Goal: Information Seeking & Learning: Obtain resource

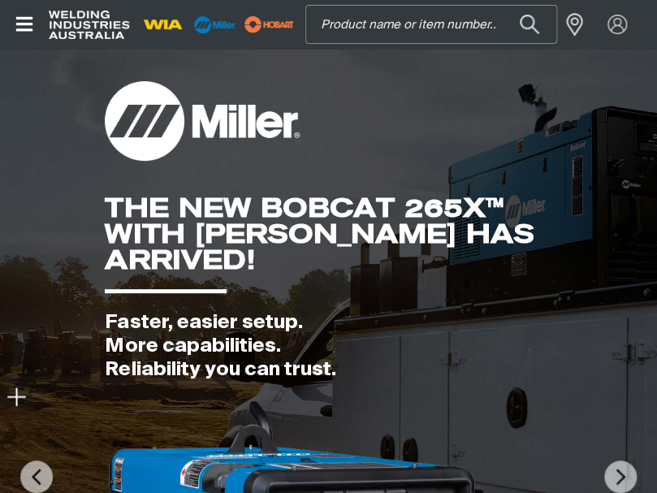
click at [409, 24] on input "Search" at bounding box center [431, 24] width 250 height 37
type input ","
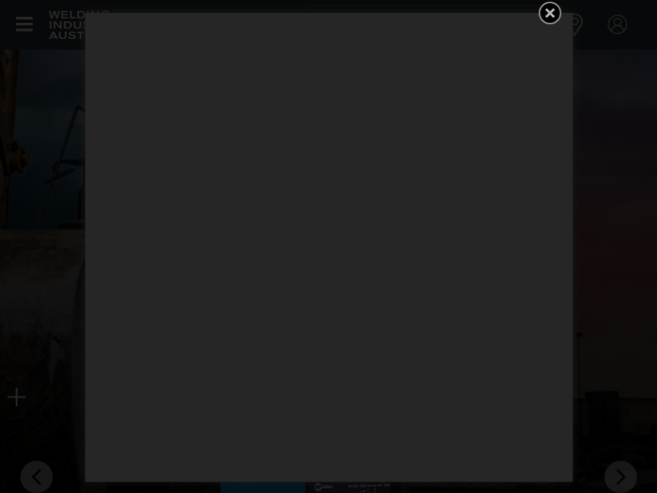
click at [552, 11] on icon "Get 5 WIA Welding Guides Free!" at bounding box center [549, 12] width 19 height 19
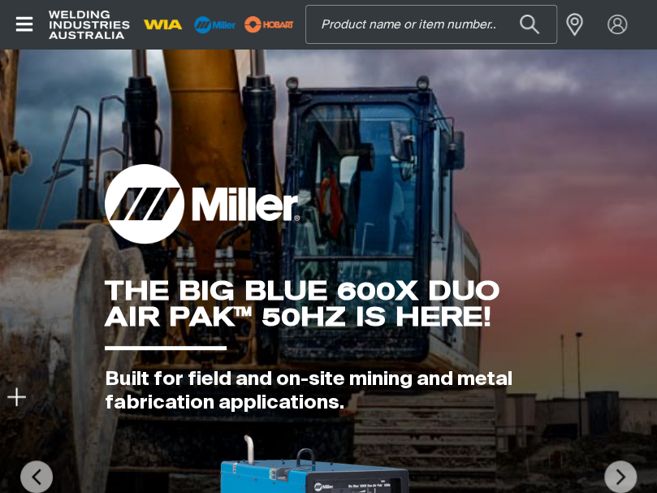
click at [353, 31] on input "Search" at bounding box center [431, 24] width 250 height 37
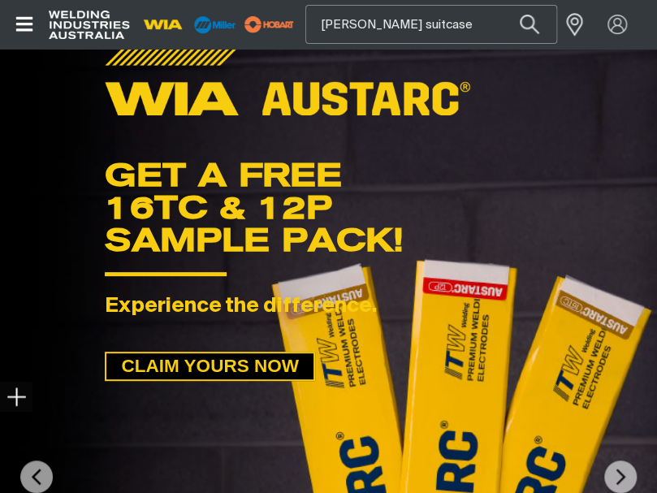
click at [502, 5] on button "Search products" at bounding box center [529, 24] width 55 height 38
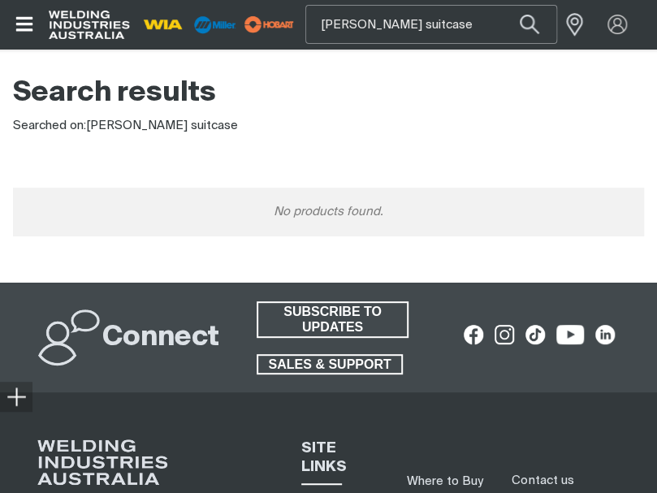
drag, startPoint x: 413, startPoint y: 24, endPoint x: 289, endPoint y: 29, distance: 123.6
click at [291, 29] on div "Search [PERSON_NAME] suitcase When search results are available use up and down…" at bounding box center [328, 24] width 657 height 49
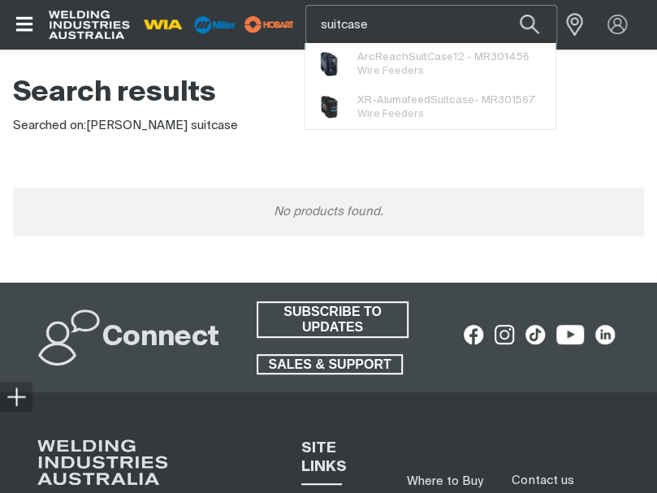
type input "suitcase"
click at [502, 5] on button "Search products" at bounding box center [529, 24] width 55 height 38
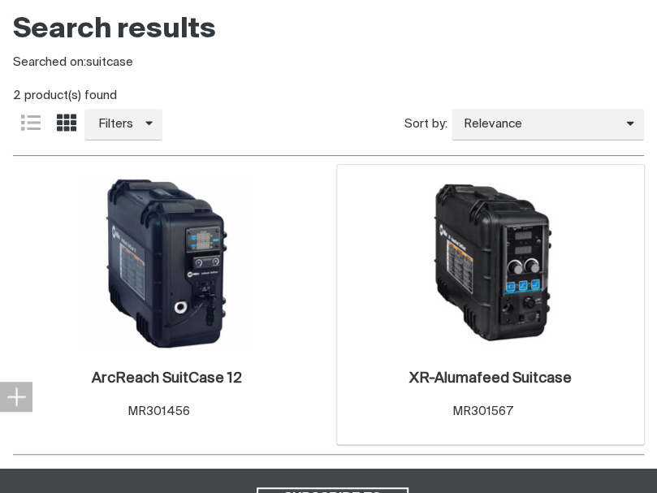
scroll to position [325, 0]
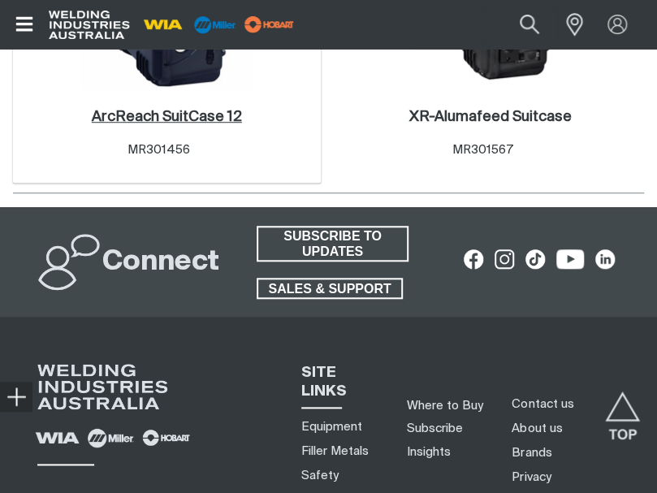
click at [149, 119] on h2 "ArcReach SuitCase 12 ." at bounding box center [167, 117] width 150 height 15
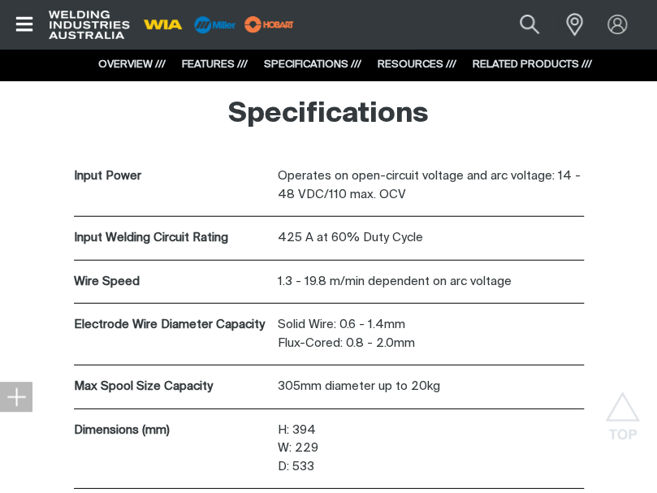
scroll to position [3194, 0]
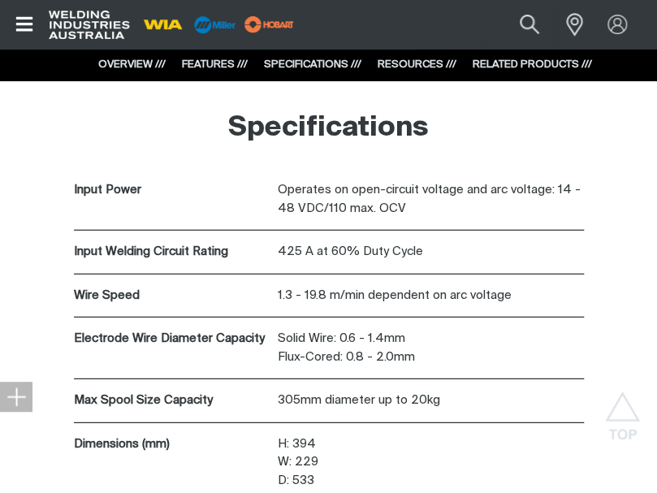
click at [314, 65] on link "SPECIFICATIONS ///" at bounding box center [312, 64] width 97 height 11
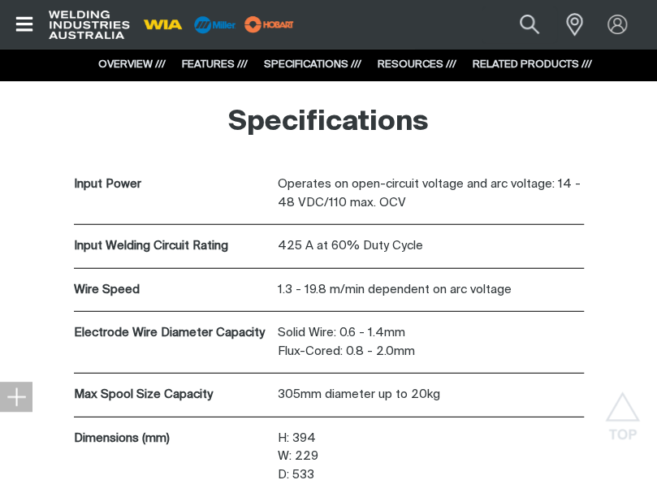
click at [513, 65] on link "RELATED PRODUCTS ///" at bounding box center [532, 64] width 119 height 11
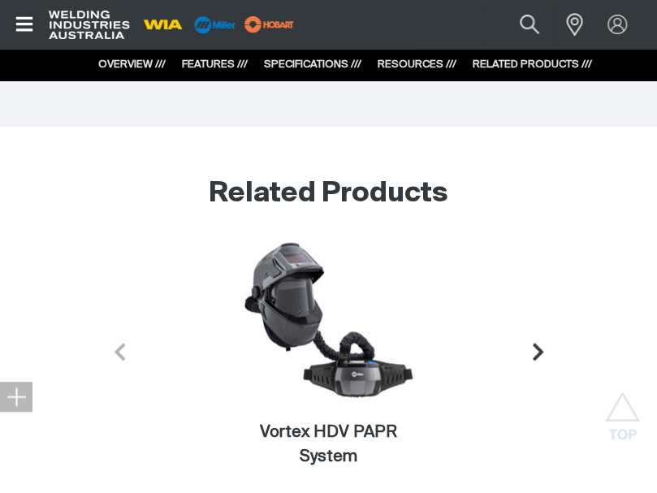
scroll to position [4215, 0]
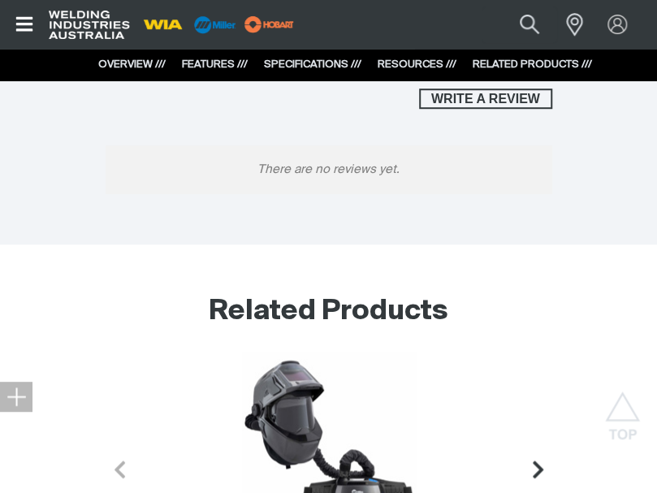
click at [403, 62] on link "RESOURCES ///" at bounding box center [417, 64] width 79 height 11
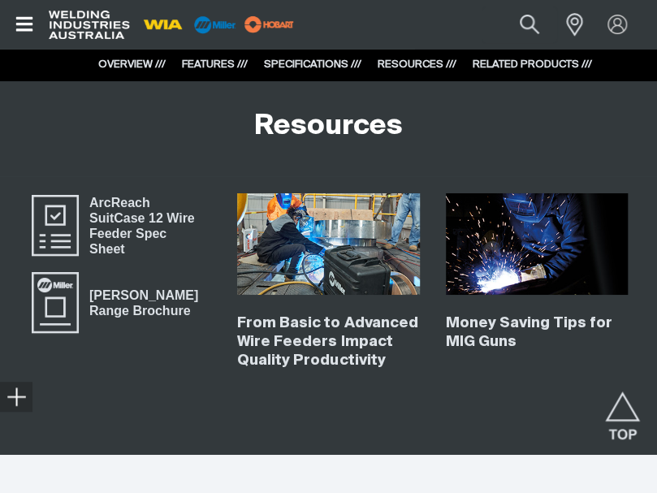
scroll to position [3706, 0]
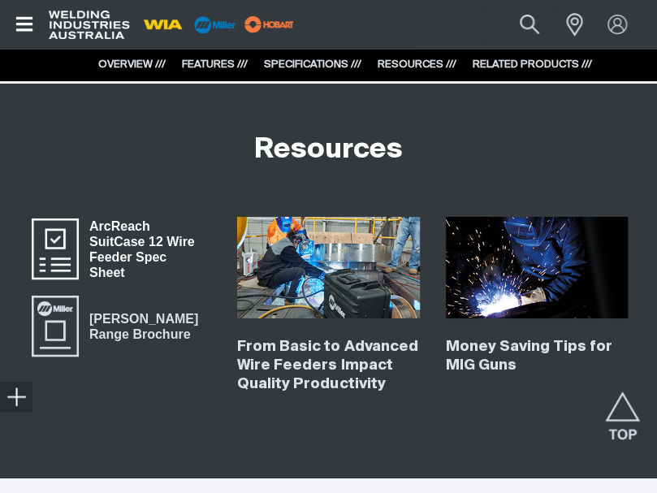
click at [134, 243] on span "ArcReach SuitCase 12 Wire Feeder Spec Sheet" at bounding box center [145, 248] width 132 height 67
